Goal: Communication & Community: Share content

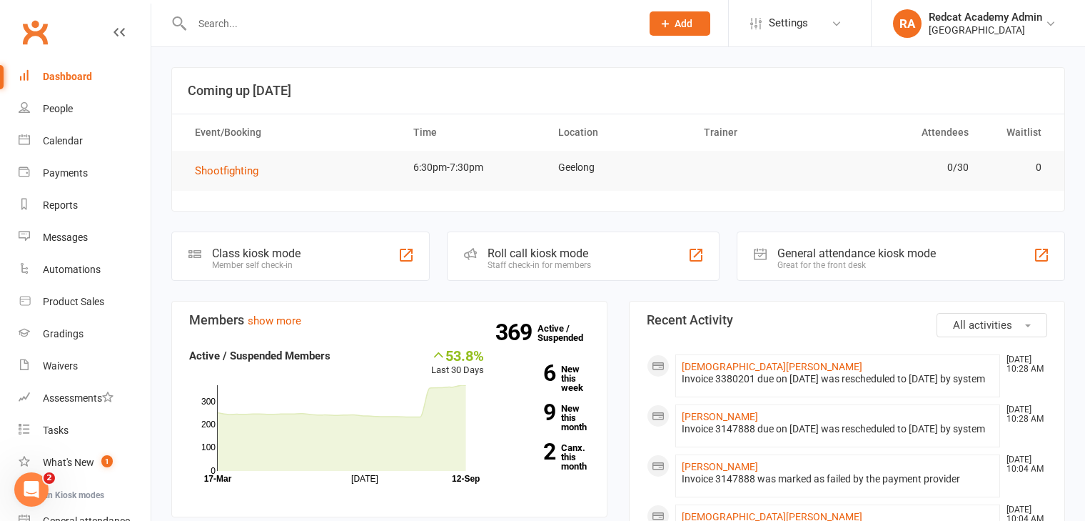
click at [253, 26] on input "text" at bounding box center [409, 24] width 443 height 20
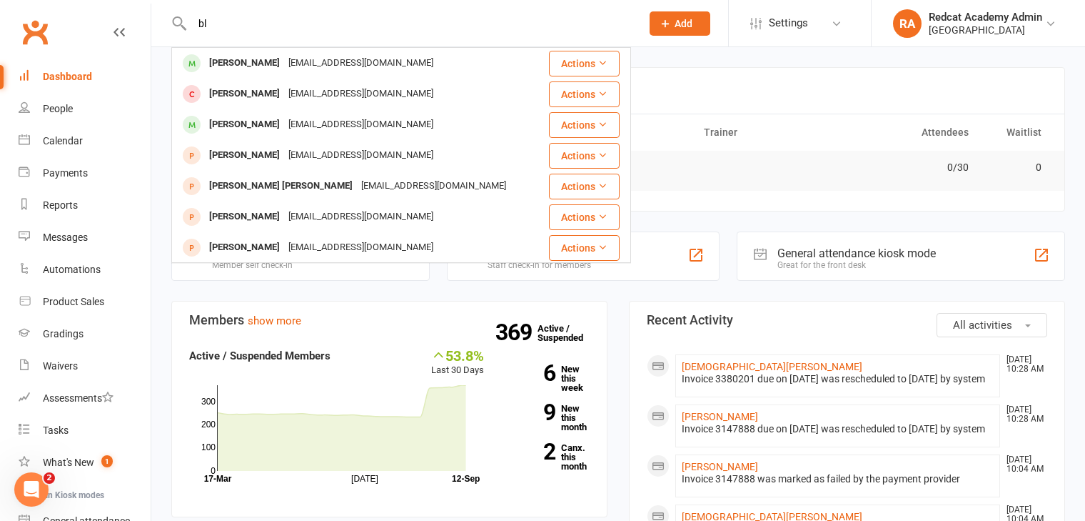
type input "b"
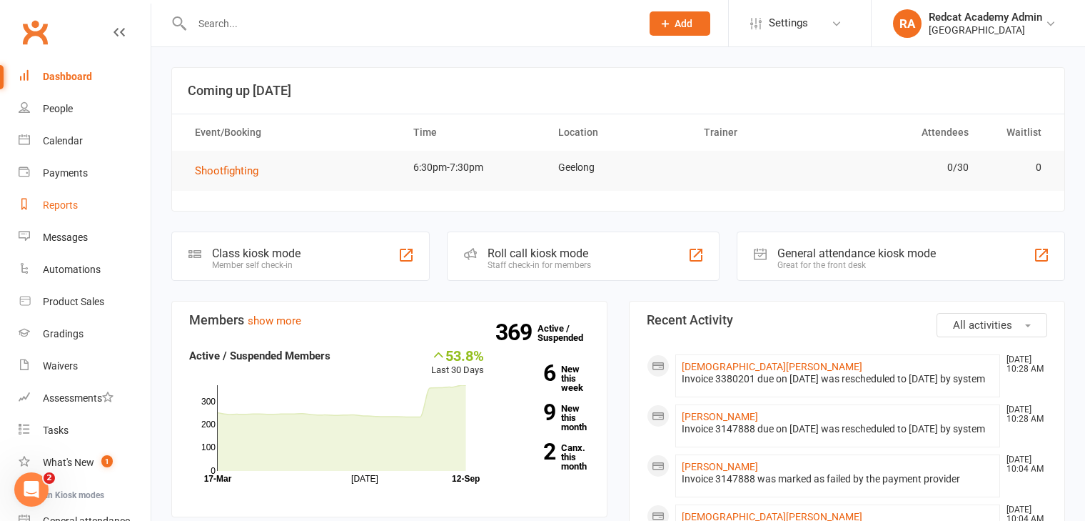
click at [74, 204] on div "Reports" at bounding box center [60, 204] width 35 height 11
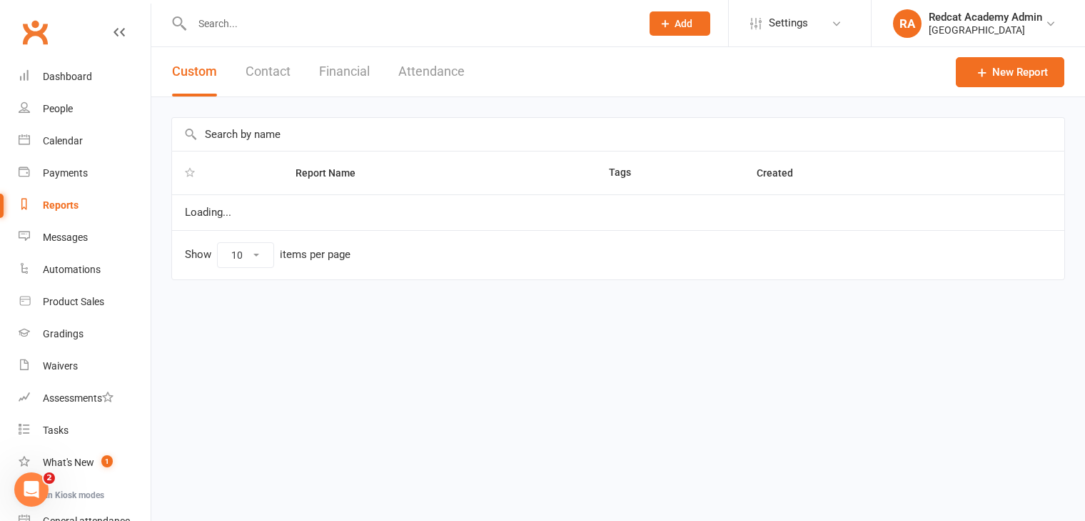
select select "100"
click at [309, 129] on input "text" at bounding box center [618, 134] width 893 height 33
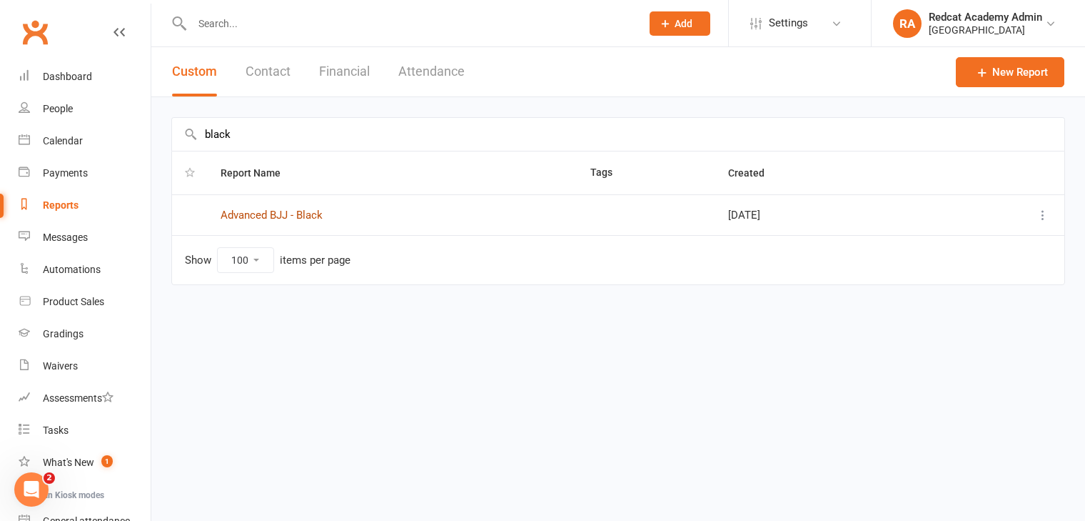
type input "black"
click at [279, 213] on link "Advanced BJJ - Black" at bounding box center [272, 214] width 102 height 13
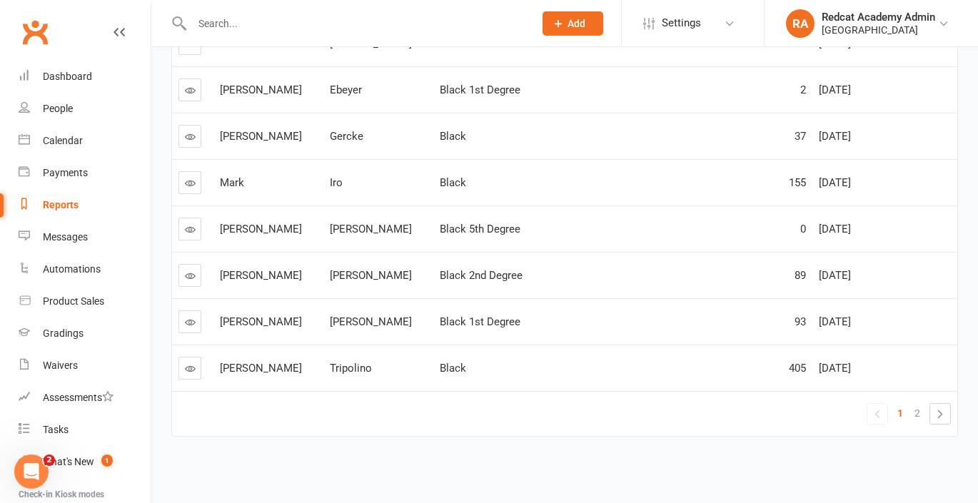
scroll to position [348, 0]
click at [945, 414] on link "»" at bounding box center [940, 413] width 20 height 20
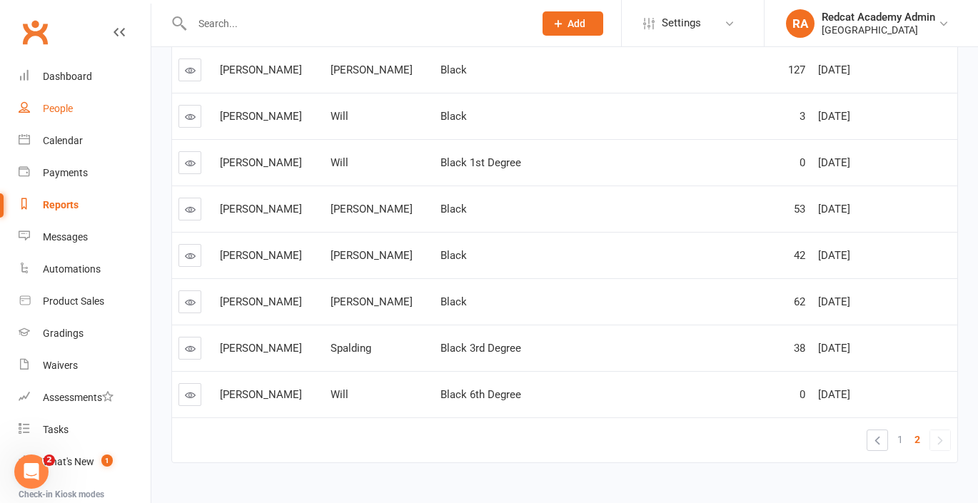
scroll to position [0, 0]
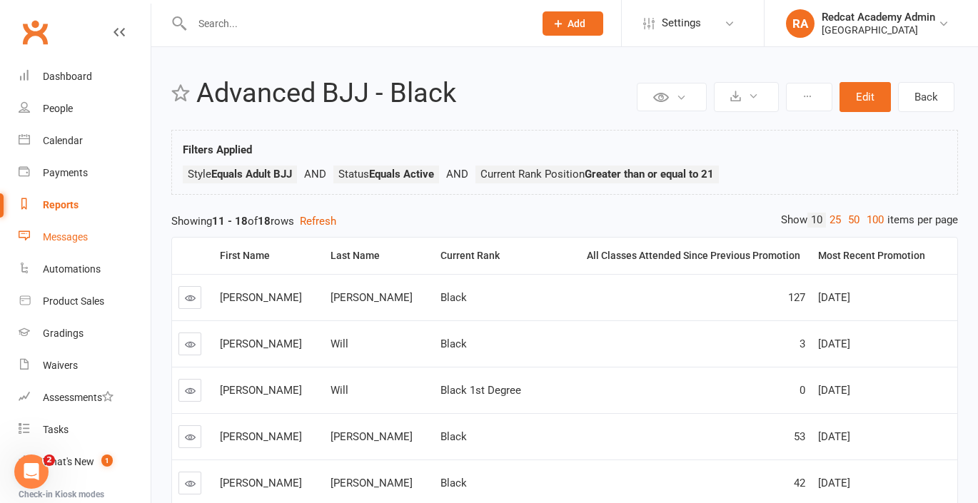
click at [69, 237] on div "Messages" at bounding box center [65, 236] width 45 height 11
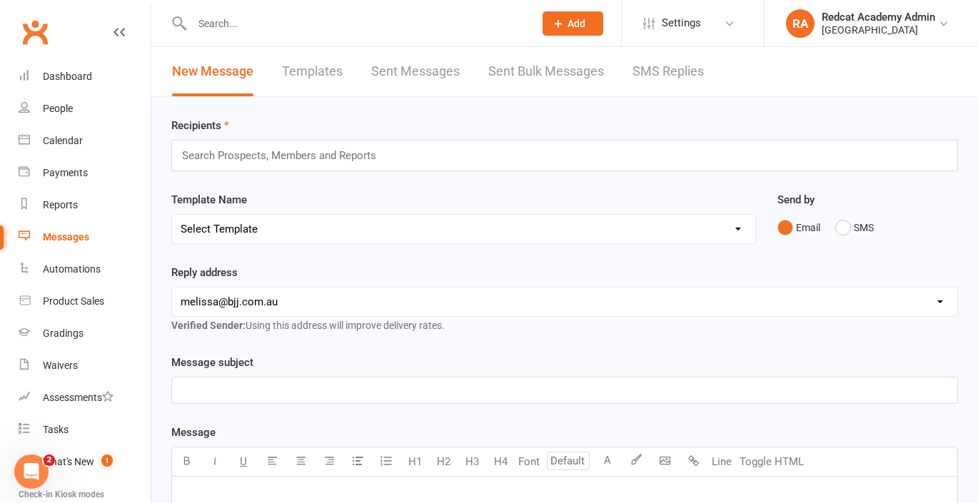
click at [256, 153] on input "text" at bounding box center [285, 155] width 209 height 19
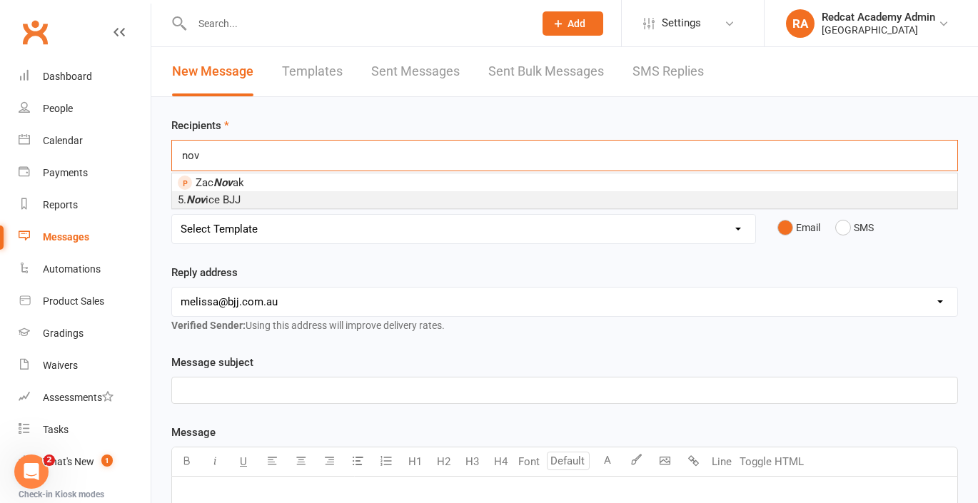
type input "nov"
click at [253, 198] on li "5. Nov ice BJJ" at bounding box center [564, 199] width 785 height 17
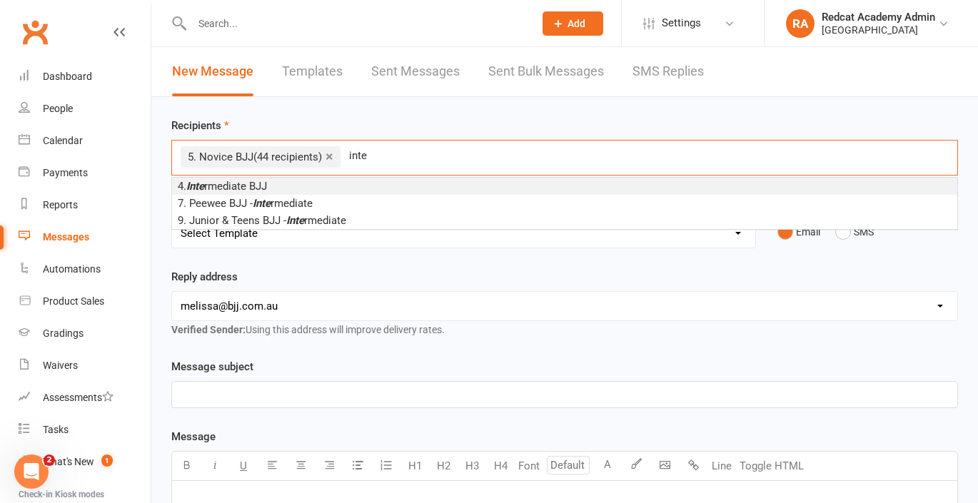
type input "inte"
click at [217, 186] on span "4. Inte rmediate BJJ" at bounding box center [222, 186] width 89 height 13
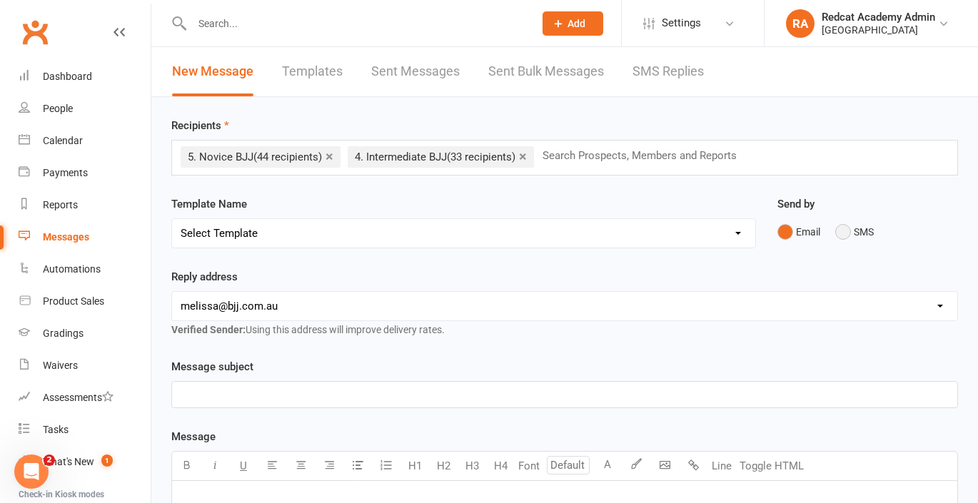
click at [843, 232] on button "SMS" at bounding box center [854, 231] width 39 height 27
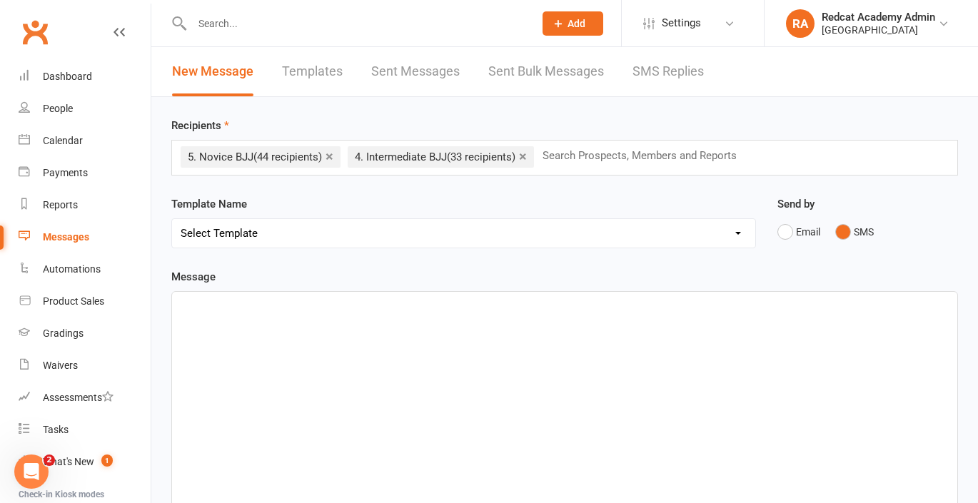
click at [236, 303] on p "﻿" at bounding box center [565, 304] width 768 height 17
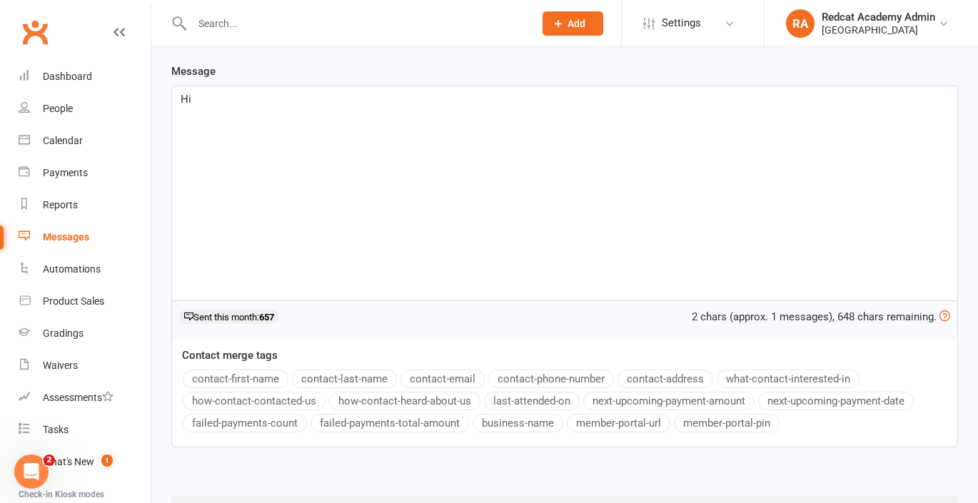
scroll to position [278, 0]
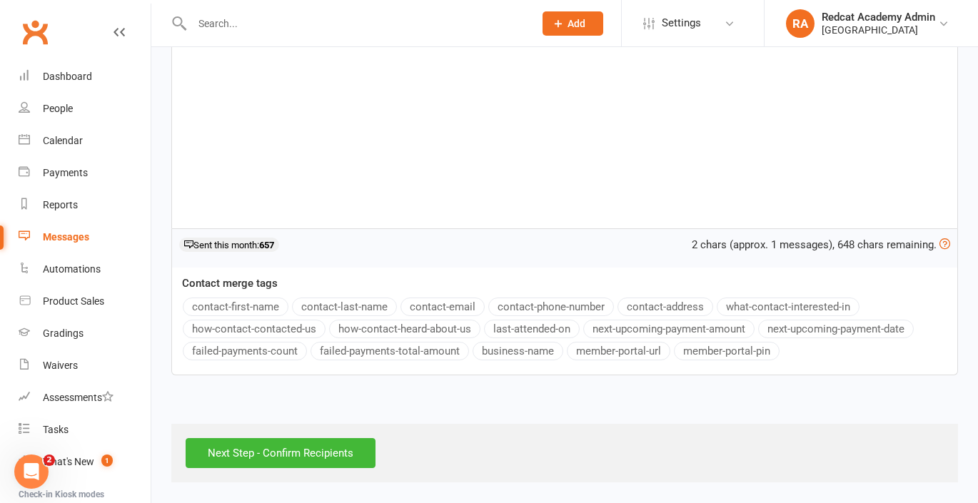
click at [236, 301] on button "contact-first-name" at bounding box center [236, 307] width 106 height 19
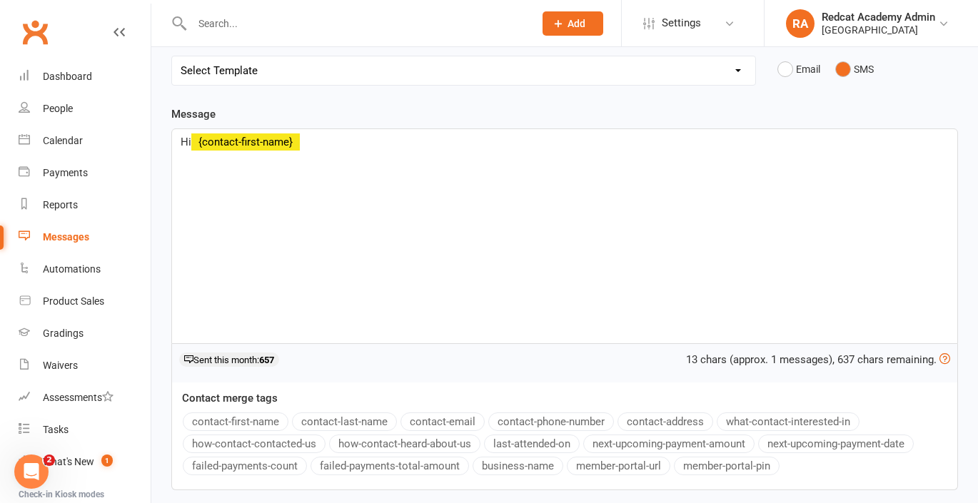
scroll to position [156, 0]
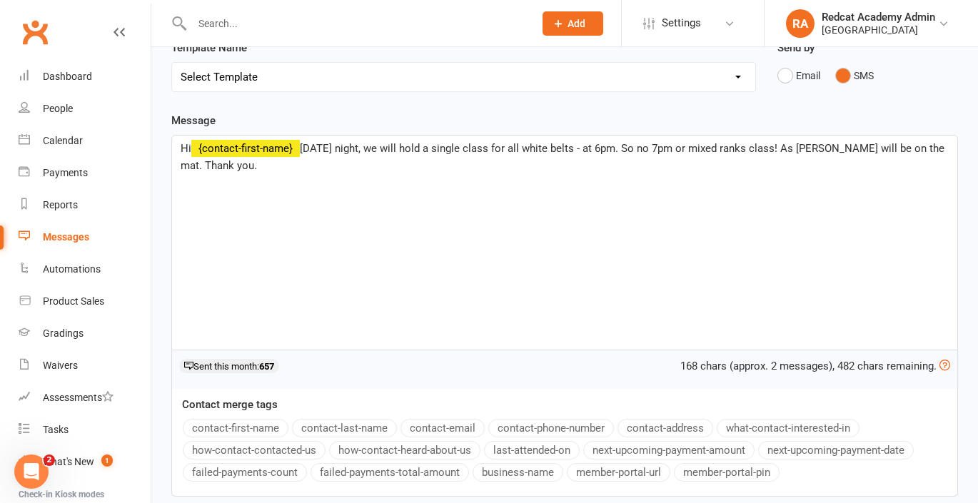
click at [388, 149] on span "[DATE] night, we will hold a single class for all white belts - at 6pm. So no 7…" at bounding box center [564, 157] width 767 height 30
click at [623, 149] on span "[DATE],we will hold a single class for all white belts - at 6pm. So no 7pm or m…" at bounding box center [562, 157] width 762 height 30
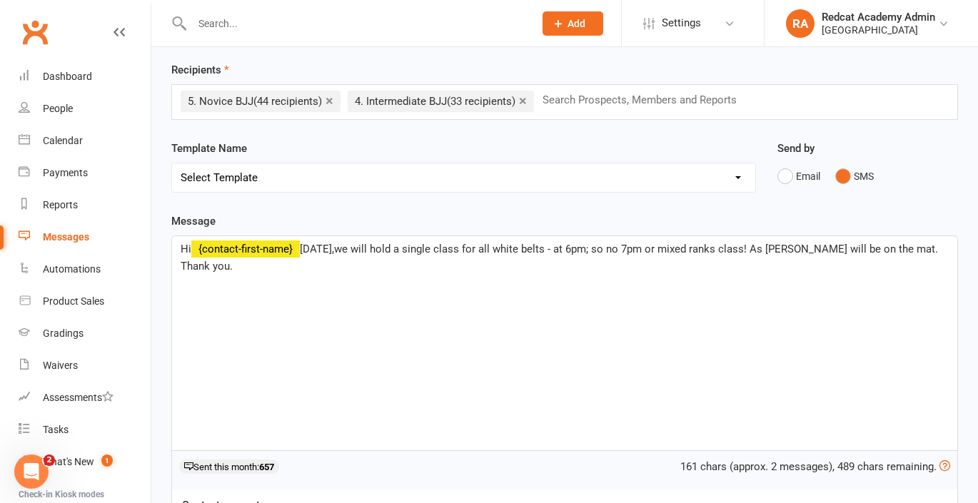
scroll to position [50, 0]
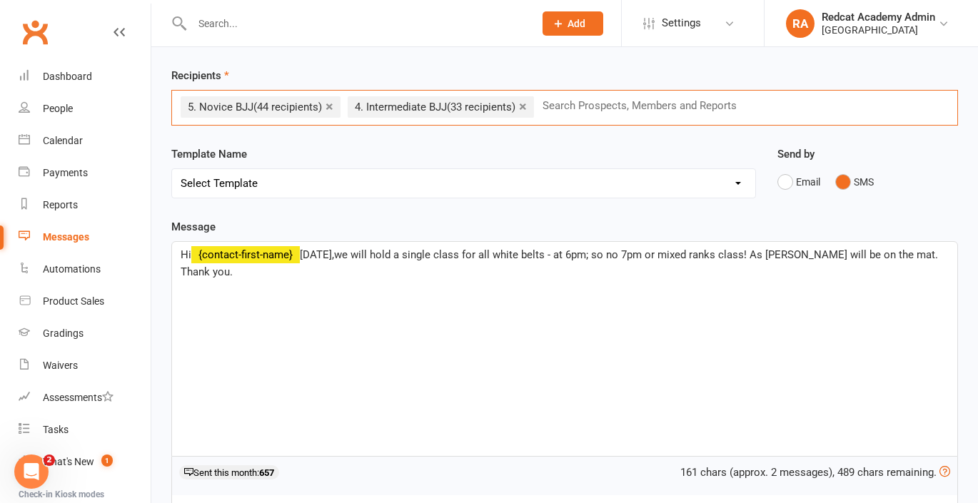
click at [598, 110] on input "text" at bounding box center [645, 105] width 209 height 19
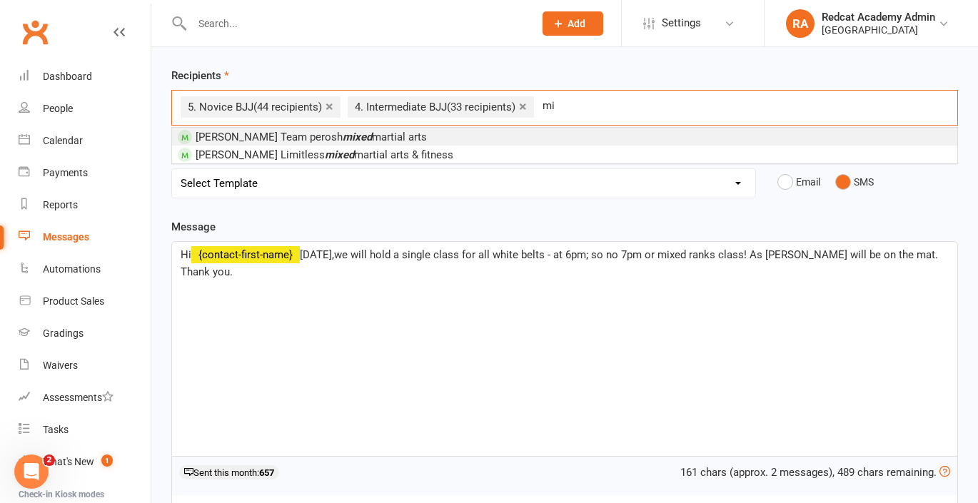
type input "m"
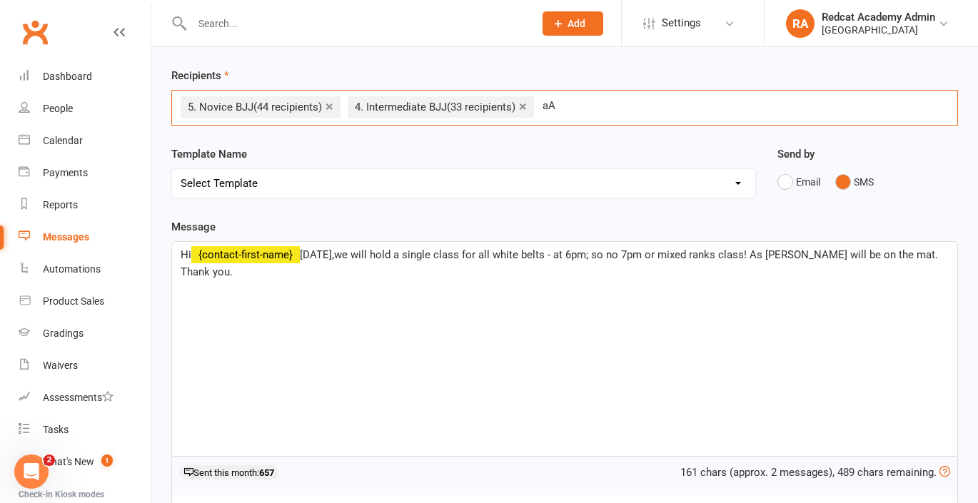
type input "a"
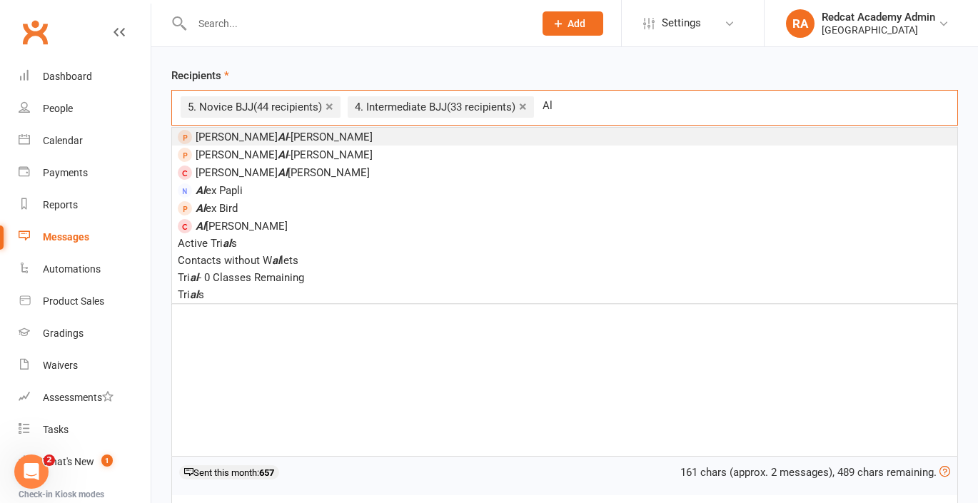
type input "A"
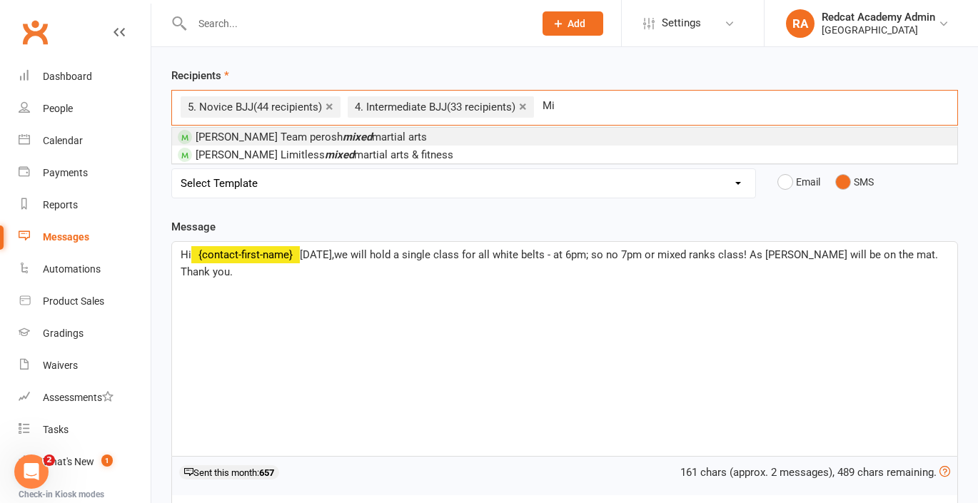
type input "M"
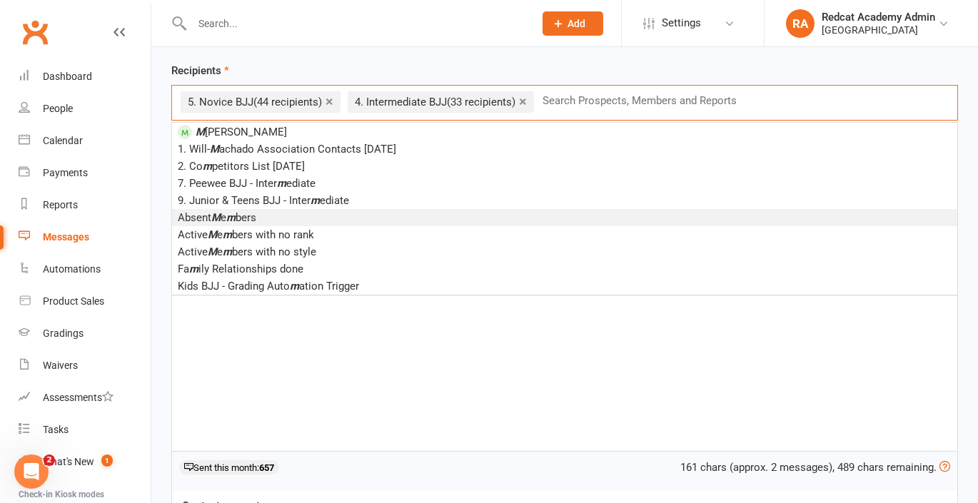
scroll to position [56, 0]
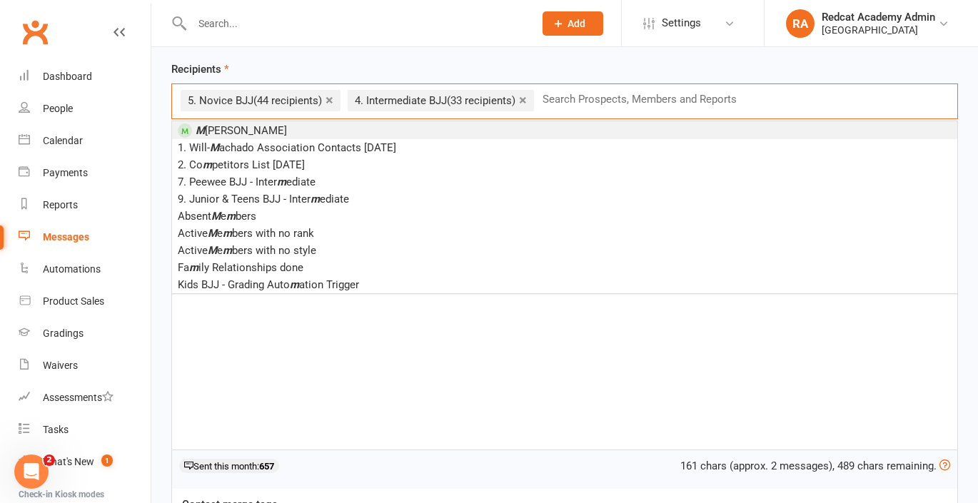
click at [459, 34] on div at bounding box center [347, 23] width 353 height 46
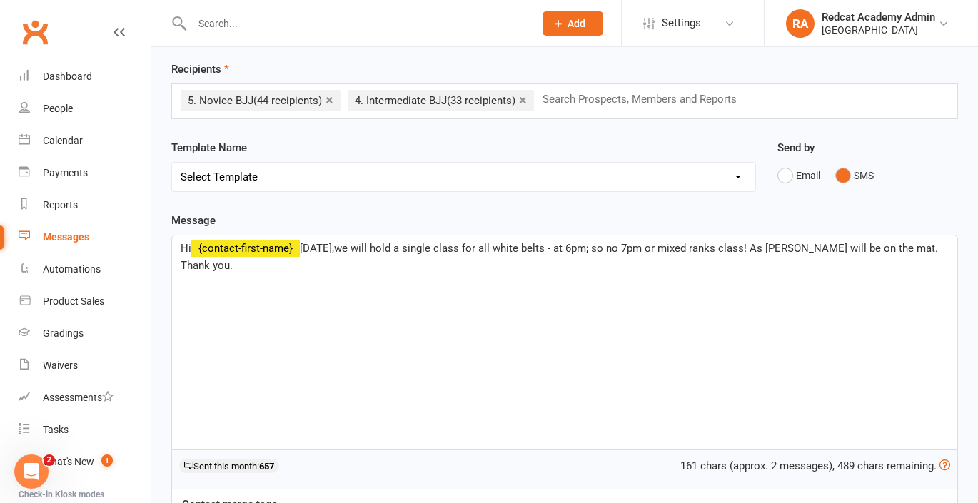
click at [767, 248] on span "[DATE],we will hold a single class for all white belts - at 6pm; so no 7pm or m…" at bounding box center [561, 257] width 760 height 30
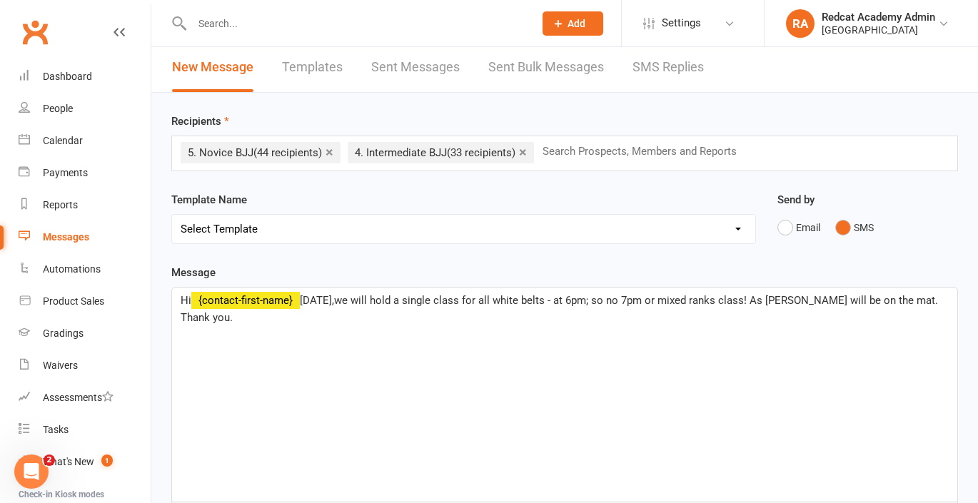
scroll to position [0, 0]
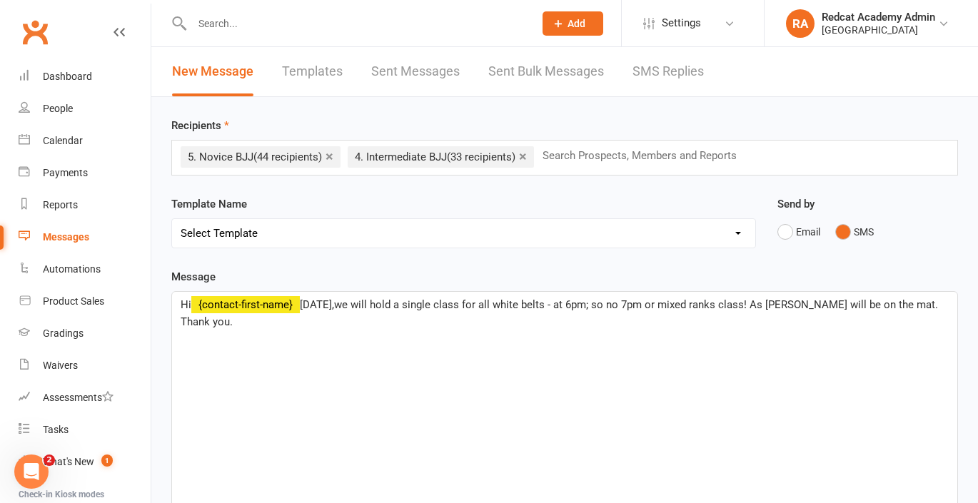
click at [527, 158] on link "×" at bounding box center [523, 156] width 8 height 23
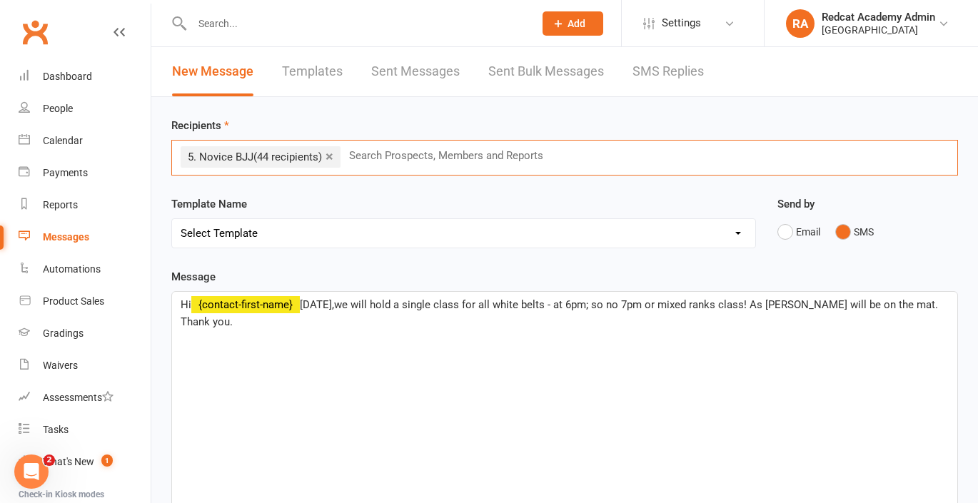
click at [333, 155] on link "×" at bounding box center [330, 156] width 8 height 23
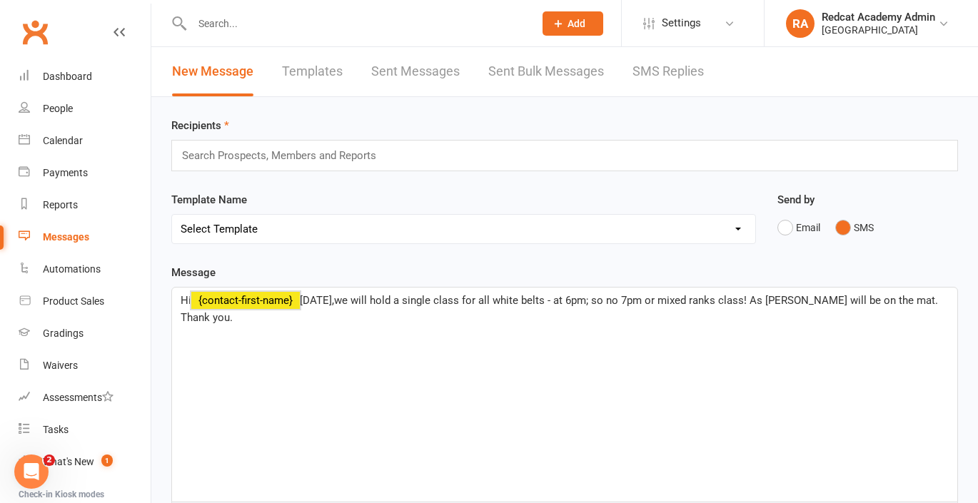
drag, startPoint x: 274, startPoint y: 323, endPoint x: 165, endPoint y: 298, distance: 112.2
click at [165, 298] on div "Message Hi ﻿ {contact-first-name} [DATE],we will hold a single class for all wh…" at bounding box center [565, 466] width 808 height 405
